Goal: Feedback & Contribution: Leave review/rating

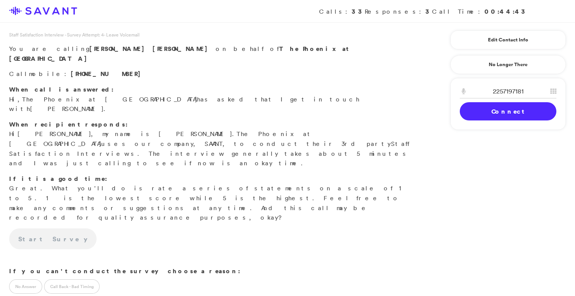
click at [482, 115] on link "Connect" at bounding box center [508, 111] width 97 height 18
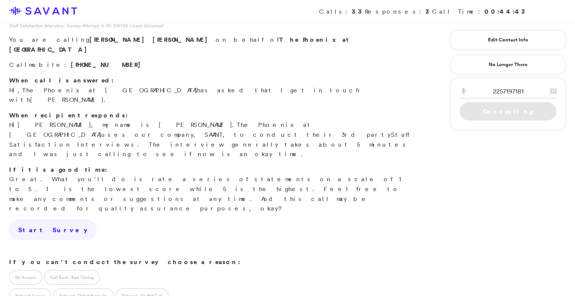
scroll to position [15, 0]
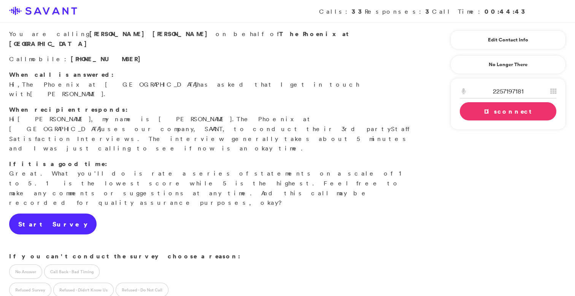
click at [52, 214] on link "Start Survey" at bounding box center [53, 224] width 88 height 21
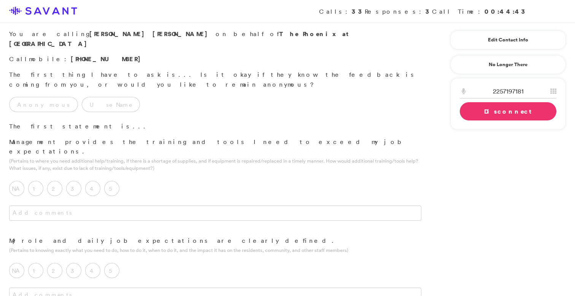
scroll to position [0, 0]
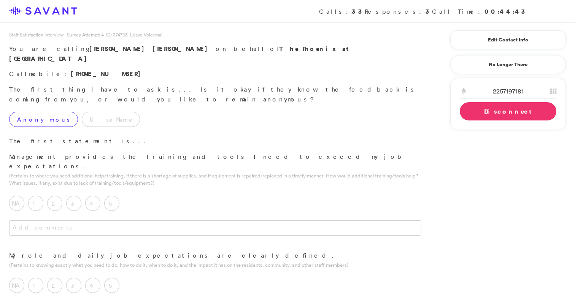
click at [45, 112] on label "Anonymous" at bounding box center [43, 119] width 69 height 15
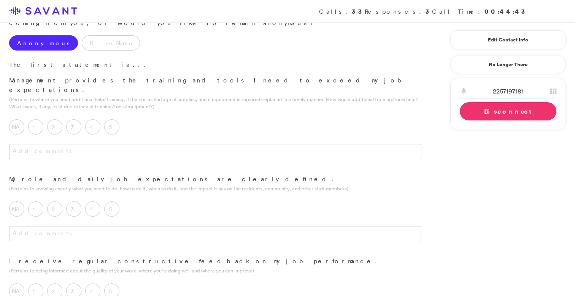
scroll to position [77, 0]
click at [94, 119] on label "4" at bounding box center [92, 126] width 15 height 15
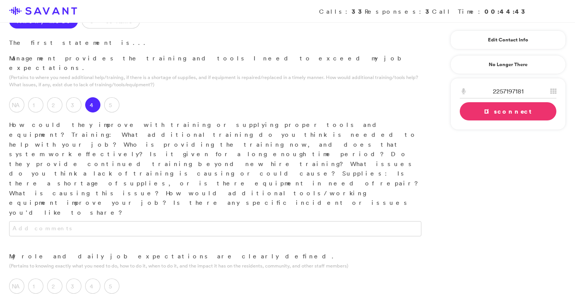
scroll to position [101, 0]
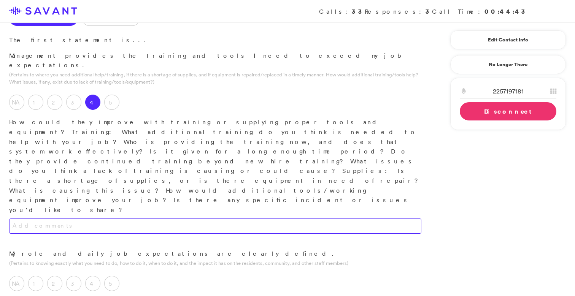
click at [129, 219] on textarea at bounding box center [215, 226] width 412 height 15
type textarea "N"
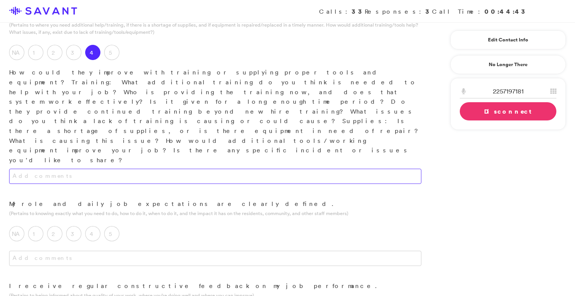
scroll to position [157, 0]
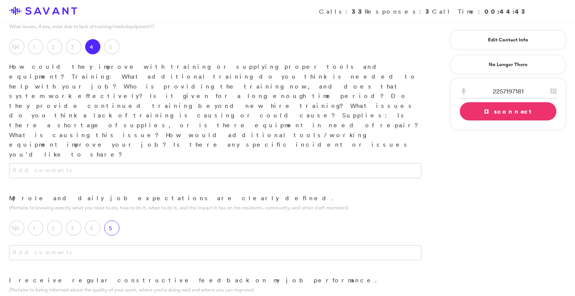
click at [115, 221] on label "5" at bounding box center [111, 228] width 15 height 15
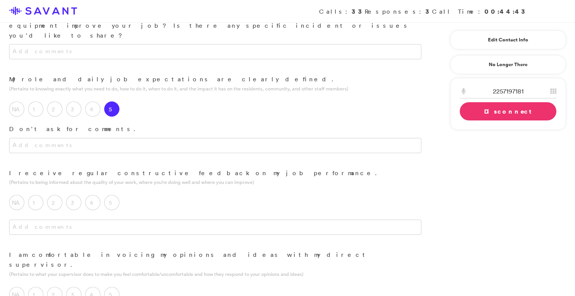
scroll to position [286, 0]
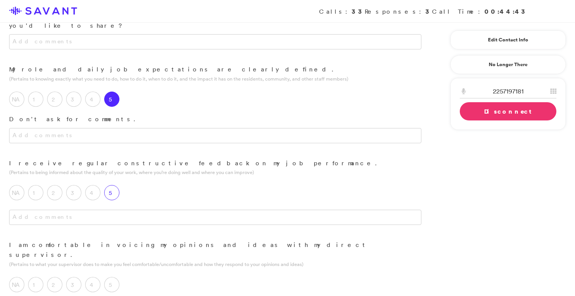
click at [112, 185] on label "5" at bounding box center [111, 192] width 15 height 15
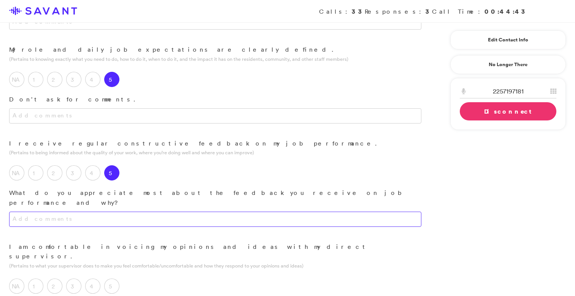
scroll to position [309, 0]
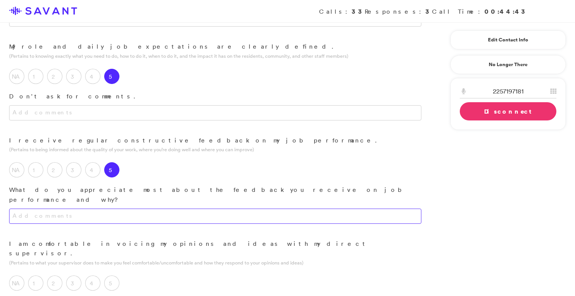
click at [134, 209] on textarea at bounding box center [215, 216] width 412 height 15
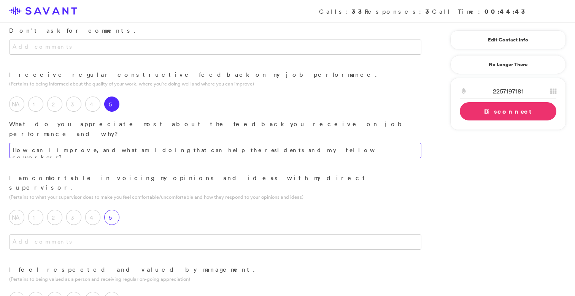
scroll to position [375, 0]
type textarea "How can I improve, and what am I doing that can help the residents and my fello…"
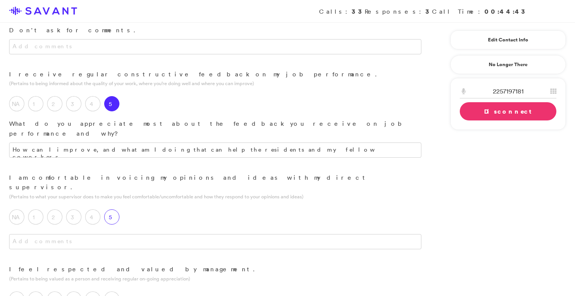
click at [116, 210] on label "5" at bounding box center [111, 217] width 15 height 15
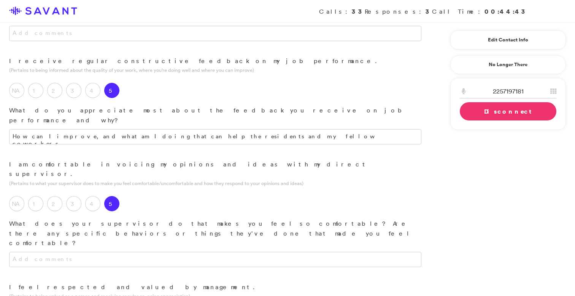
scroll to position [392, 0]
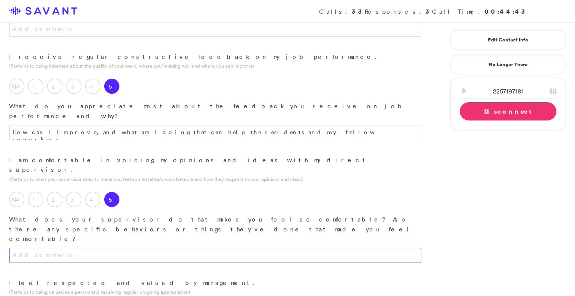
click at [132, 248] on textarea at bounding box center [215, 255] width 412 height 15
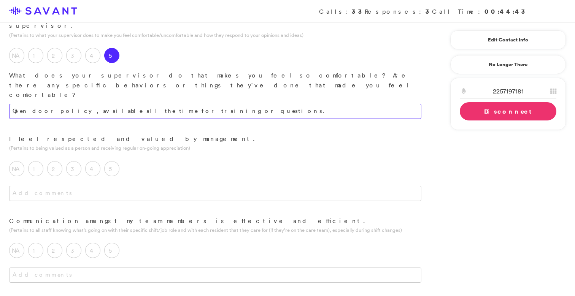
scroll to position [533, 0]
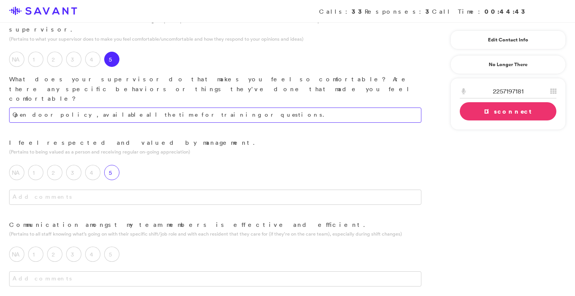
type textarea "Open door policy, available all the time for training or questions."
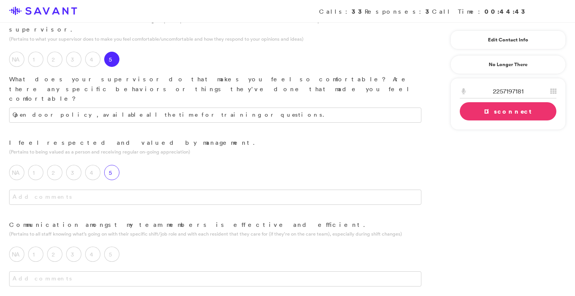
click at [111, 165] on label "5" at bounding box center [111, 172] width 15 height 15
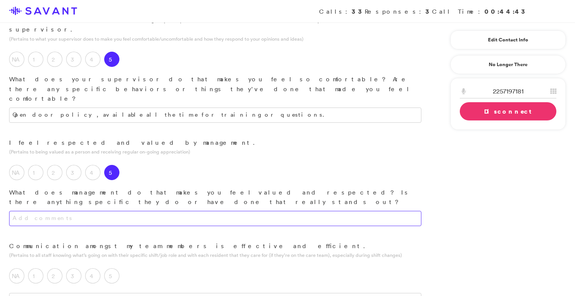
click at [120, 211] on textarea at bounding box center [215, 218] width 412 height 15
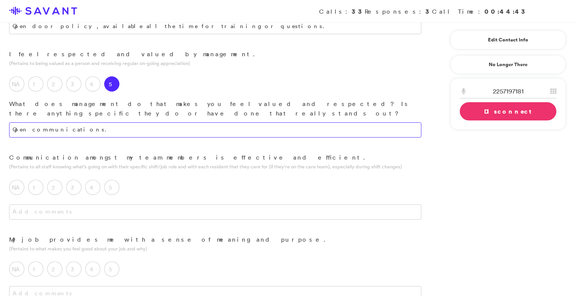
scroll to position [624, 0]
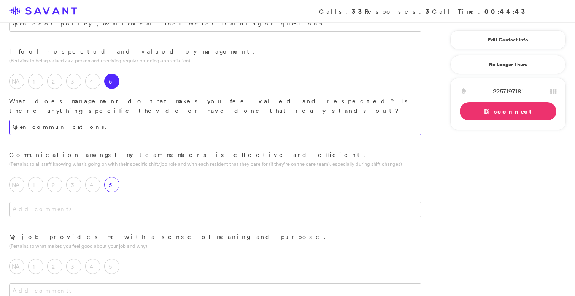
type textarea "Open communications."
click at [115, 177] on label "5" at bounding box center [111, 184] width 15 height 15
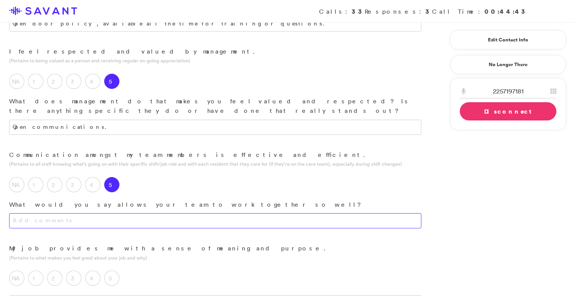
click at [116, 213] on textarea at bounding box center [215, 220] width 412 height 15
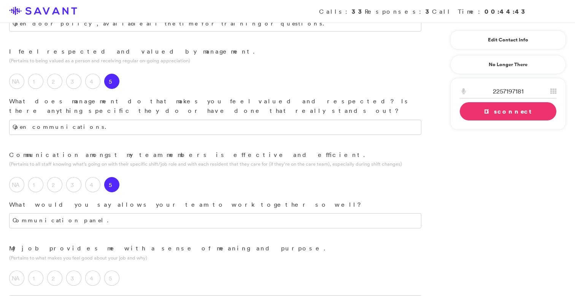
click at [10, 213] on div "Communication panel." at bounding box center [215, 228] width 431 height 30
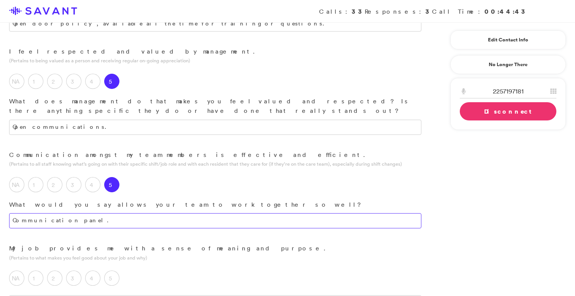
click at [16, 213] on textarea "Communication panel." at bounding box center [215, 220] width 412 height 15
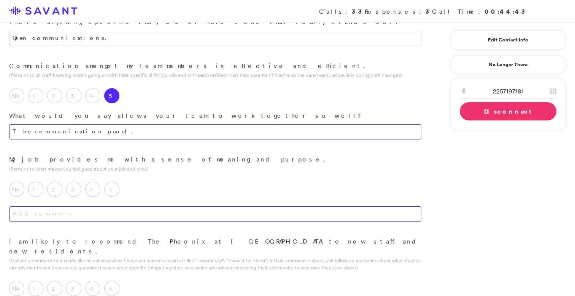
scroll to position [719, 0]
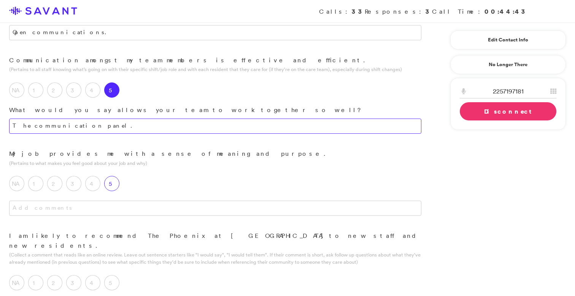
type textarea "The communication panel."
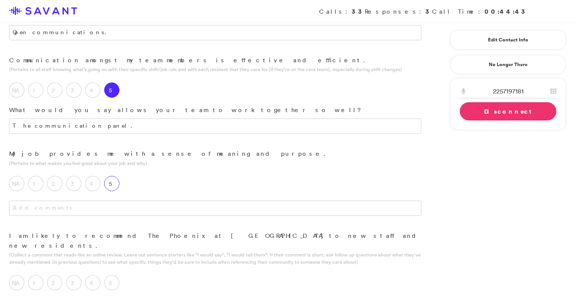
click at [114, 176] on label "5" at bounding box center [111, 183] width 15 height 15
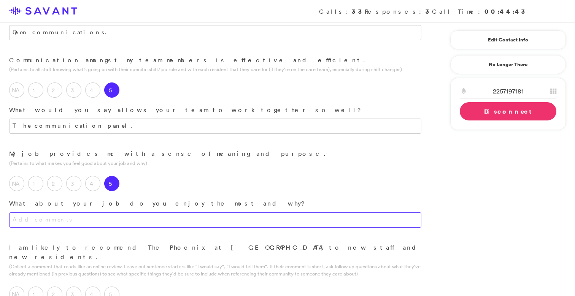
click at [110, 213] on textarea at bounding box center [215, 220] width 412 height 15
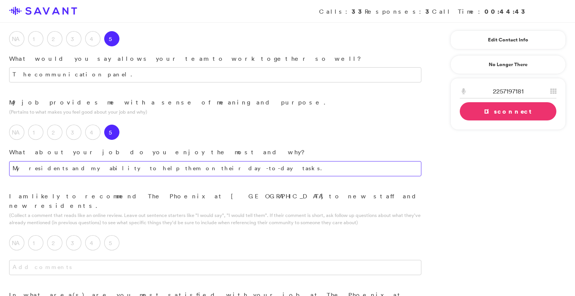
scroll to position [778, 0]
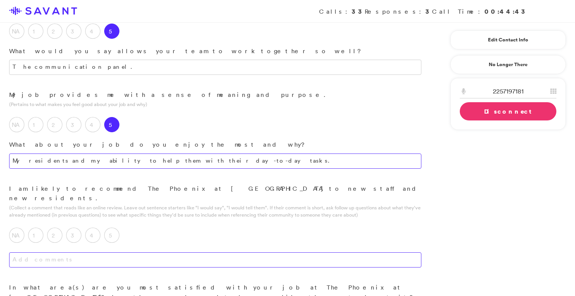
type textarea "My residents and my ability to help them with their day-to-day tasks."
click at [125, 253] on textarea at bounding box center [215, 260] width 412 height 15
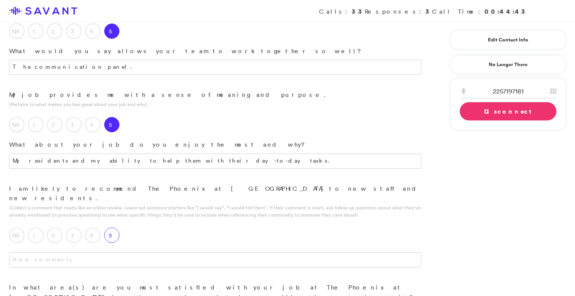
click at [113, 228] on label "5" at bounding box center [111, 235] width 15 height 15
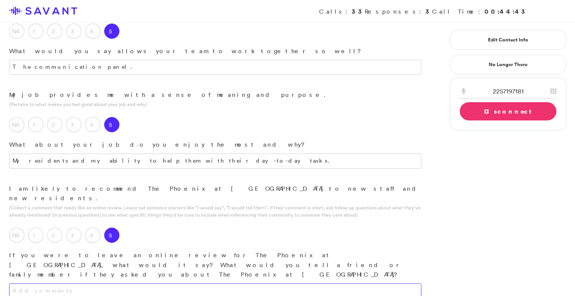
click at [113, 284] on textarea at bounding box center [215, 291] width 412 height 15
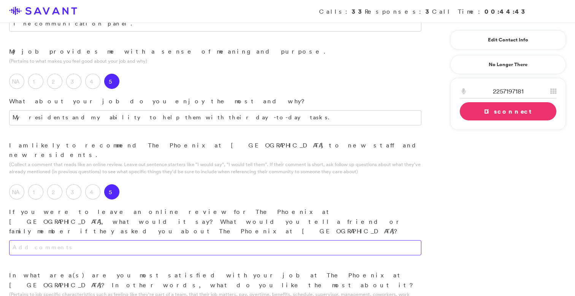
scroll to position [822, 0]
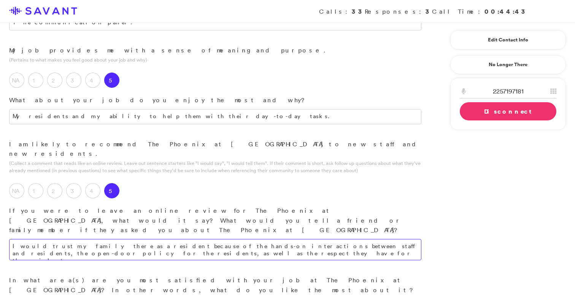
click at [127, 239] on textarea "I would trust my family there as a resident because of the hands-on interaction…" at bounding box center [215, 249] width 412 height 21
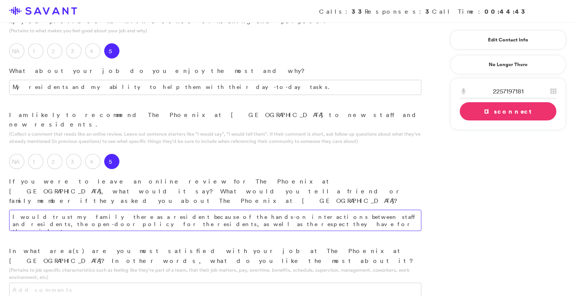
scroll to position [855, 0]
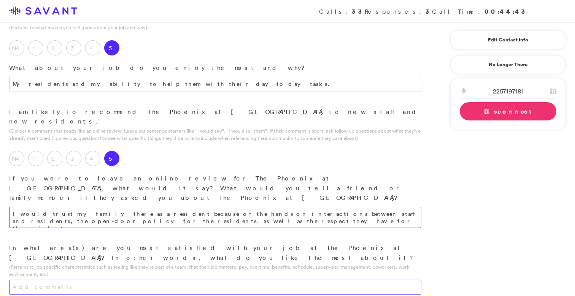
type textarea "I would trust my family there as a resident because of the hands-on interaction…"
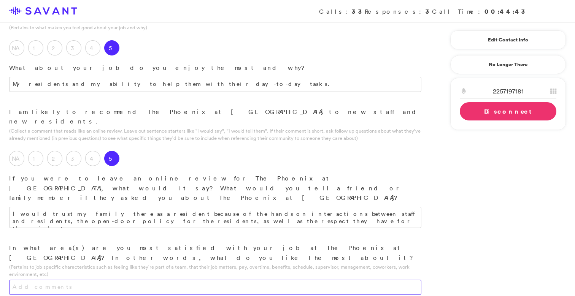
click at [131, 280] on textarea at bounding box center [215, 287] width 412 height 15
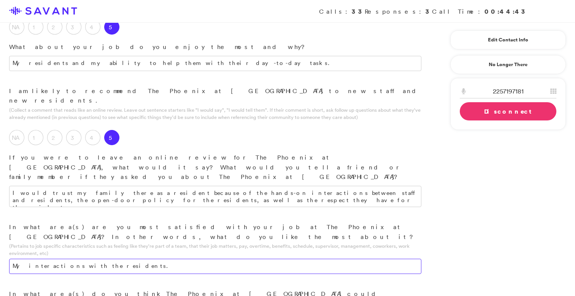
scroll to position [877, 0]
type textarea "My interactions with the residents."
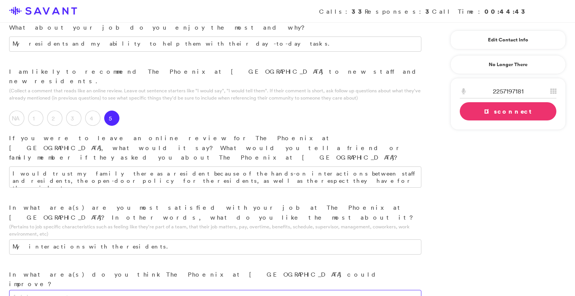
scroll to position [894, 0]
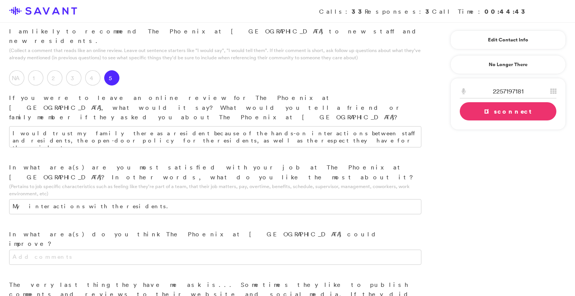
scroll to position [946, 0]
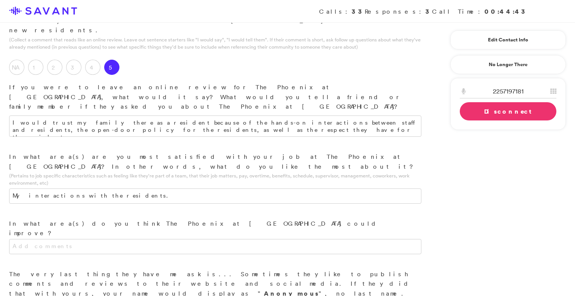
click at [482, 113] on link "Disconnect" at bounding box center [508, 111] width 97 height 18
